Goal: Task Accomplishment & Management: Use online tool/utility

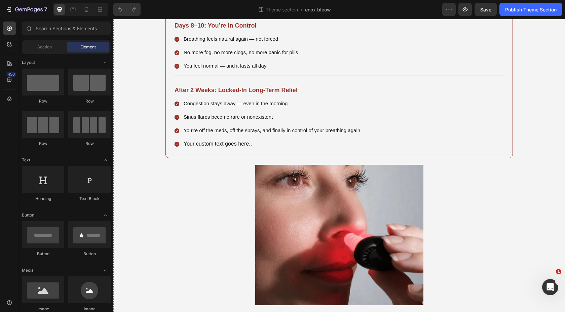
scroll to position [1178, 0]
click at [453, 10] on button "button" at bounding box center [449, 9] width 13 height 13
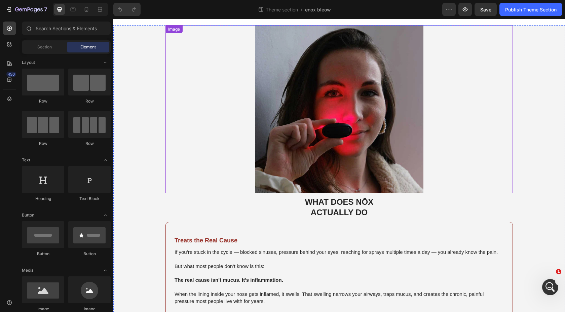
scroll to position [0, 0]
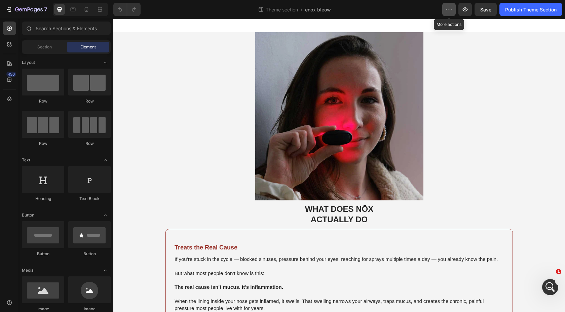
click at [447, 9] on icon "button" at bounding box center [449, 9] width 7 height 7
drag, startPoint x: 403, startPoint y: 16, endPoint x: 432, endPoint y: 15, distance: 29.0
click at [403, 16] on div "7 Theme section / enox bleow Preview Save Publish Theme Section" at bounding box center [282, 9] width 565 height 19
click at [467, 12] on icon "button" at bounding box center [465, 9] width 7 height 7
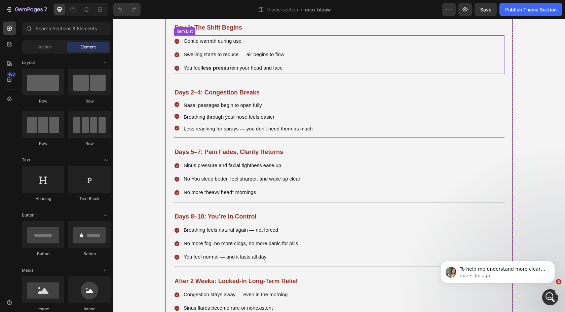
scroll to position [985, 0]
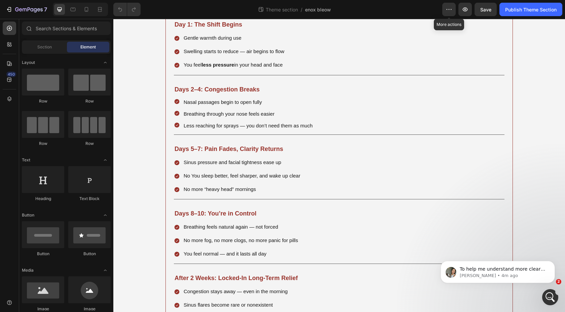
drag, startPoint x: 448, startPoint y: 2, endPoint x: 448, endPoint y: -3, distance: 5.0
click at [448, 0] on html "7 Theme section / enox bleow More actions Preview Save Publish Theme Section 45…" at bounding box center [282, 0] width 565 height 0
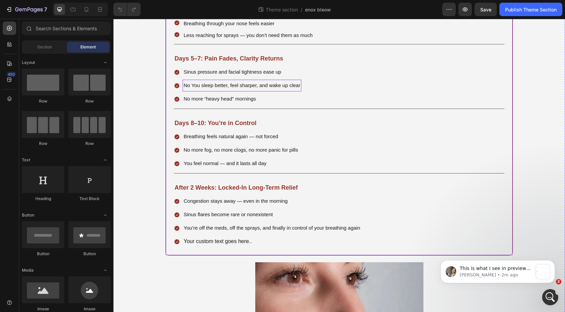
scroll to position [1078, 0]
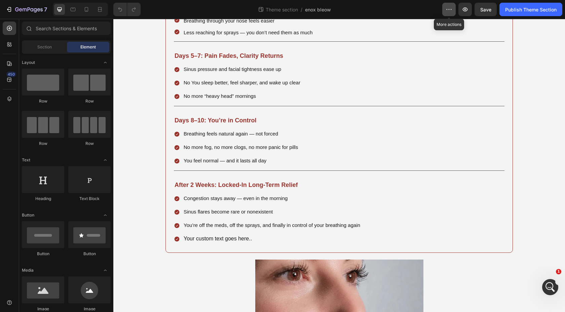
click at [450, 10] on icon "button" at bounding box center [449, 9] width 7 height 7
drag, startPoint x: 219, startPoint y: 8, endPoint x: 209, endPoint y: 9, distance: 10.5
click at [219, 8] on div "Theme section / enox bleow" at bounding box center [294, 9] width 297 height 13
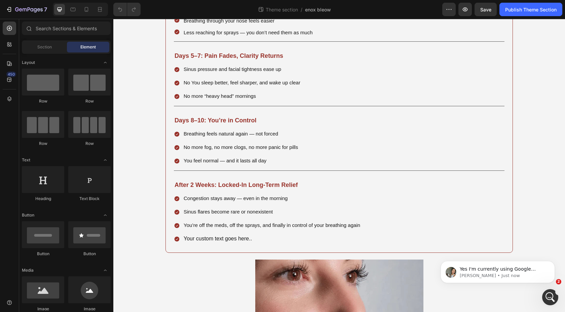
scroll to position [0, 0]
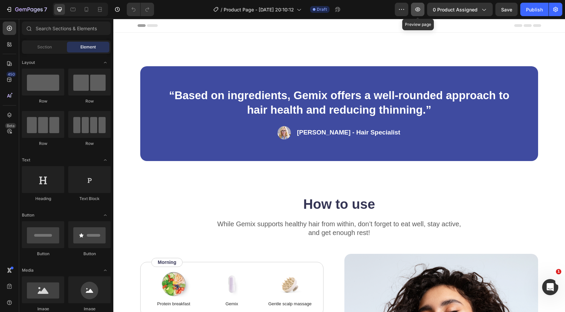
click at [419, 11] on icon "button" at bounding box center [418, 9] width 7 height 7
